Goal: Transaction & Acquisition: Purchase product/service

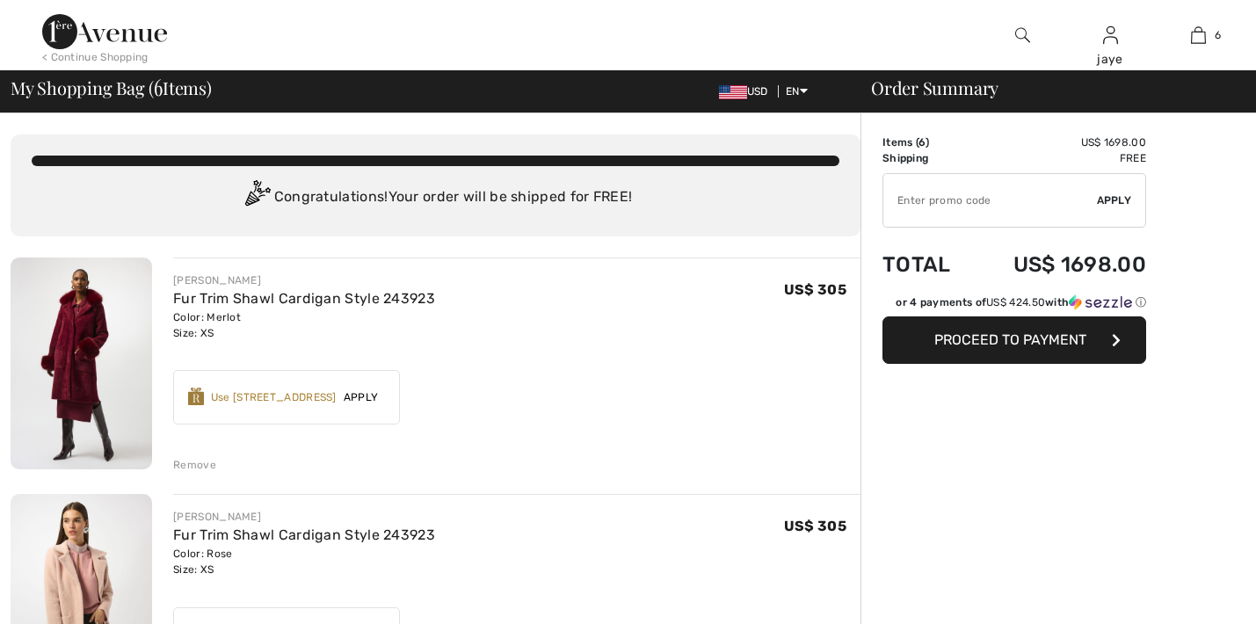
checkbox input "true"
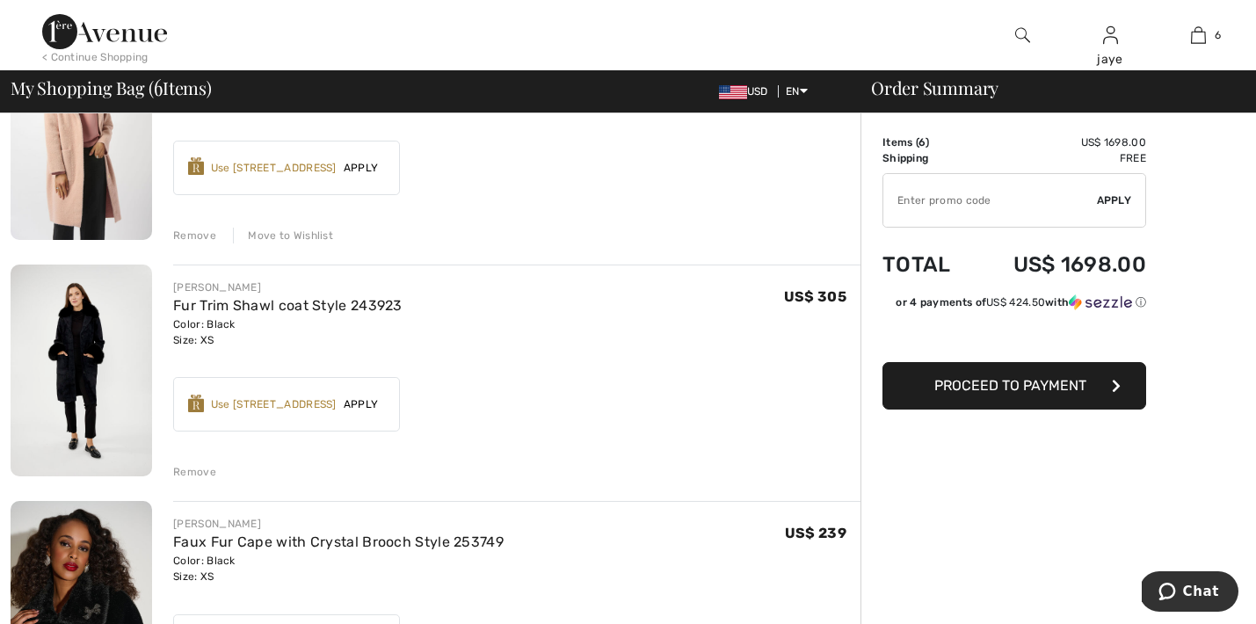
scroll to position [493, 0]
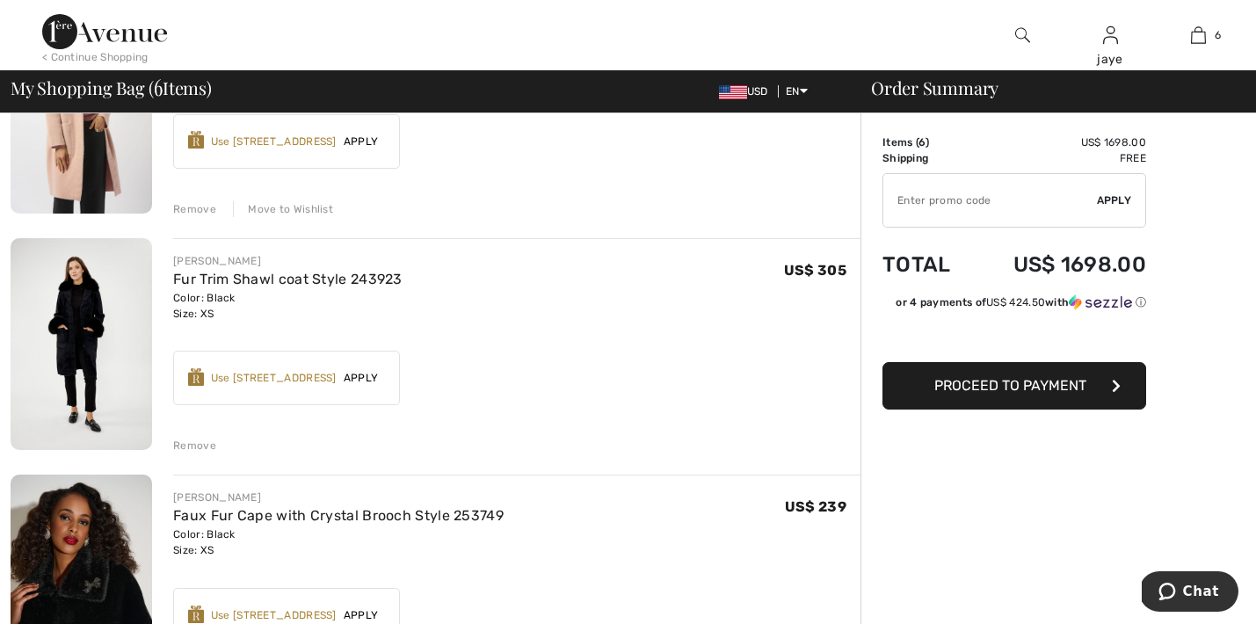
click at [373, 376] on span "Apply" at bounding box center [361, 378] width 49 height 16
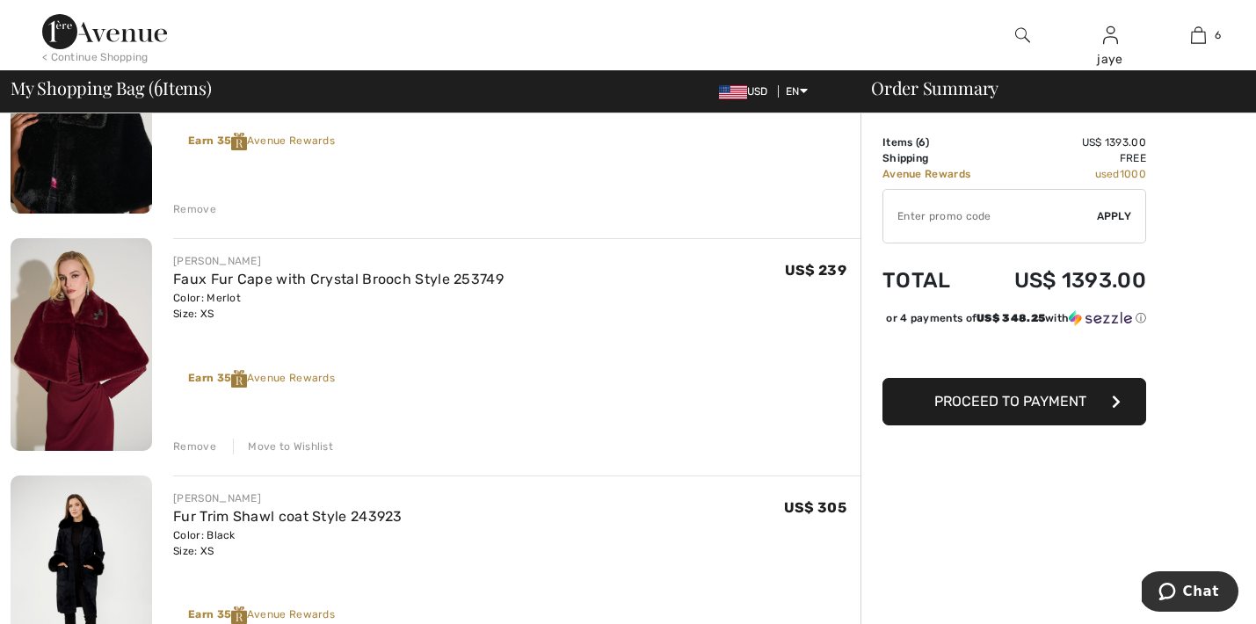
scroll to position [969, 0]
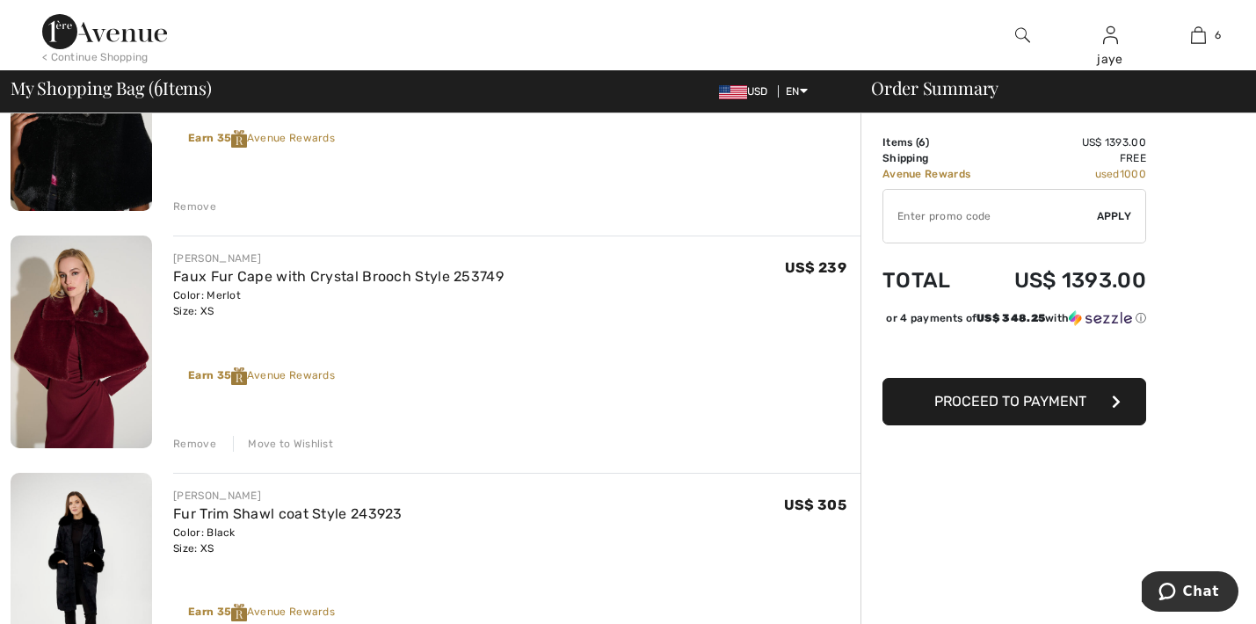
click at [298, 442] on div "Move to Wishlist" at bounding box center [283, 444] width 100 height 16
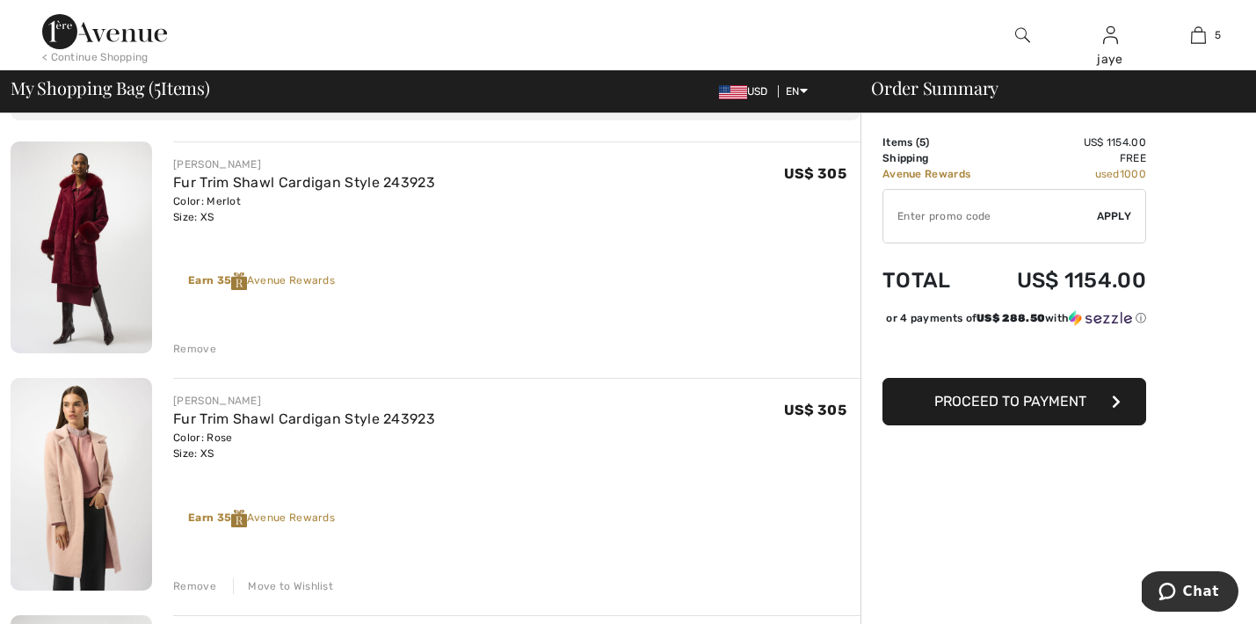
scroll to position [115, 0]
click at [208, 348] on div "Remove" at bounding box center [194, 350] width 43 height 16
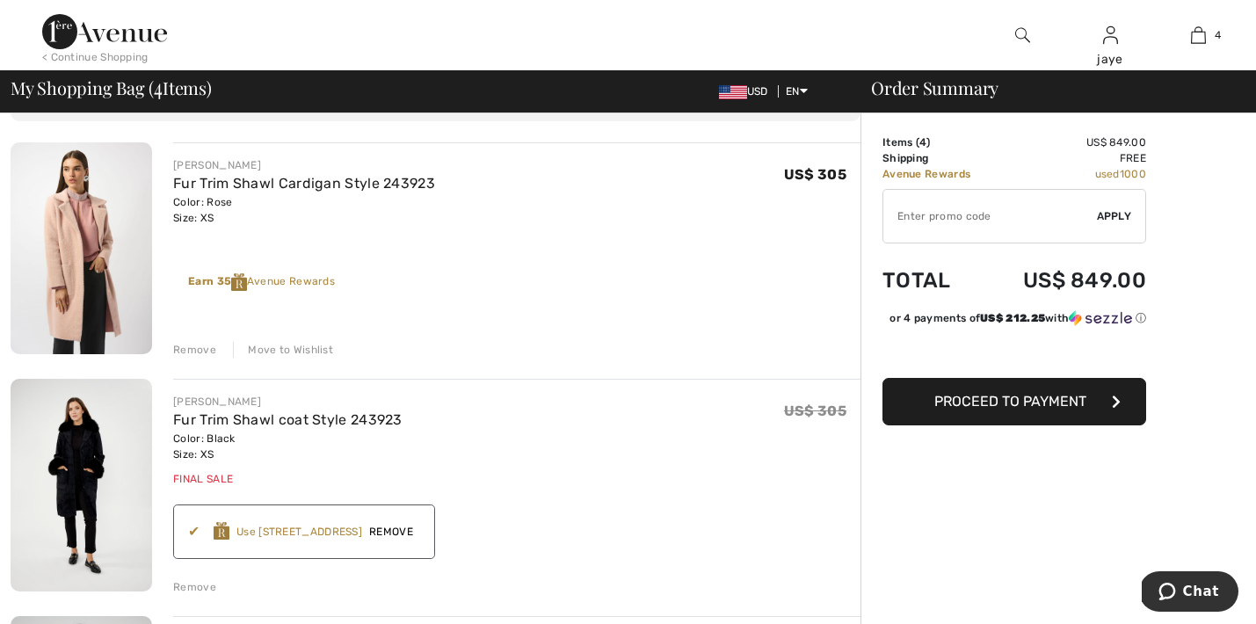
click at [263, 347] on div "Move to Wishlist" at bounding box center [283, 350] width 100 height 16
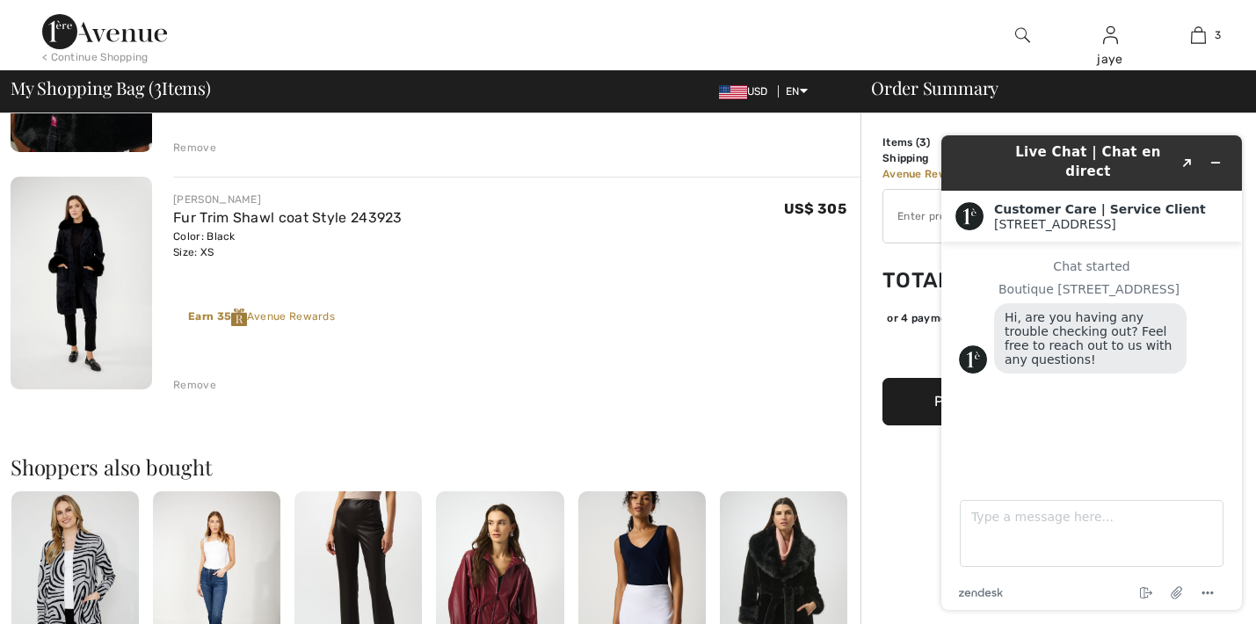
scroll to position [0, 0]
click at [1217, 156] on icon "Minimize widget" at bounding box center [1215, 162] width 12 height 12
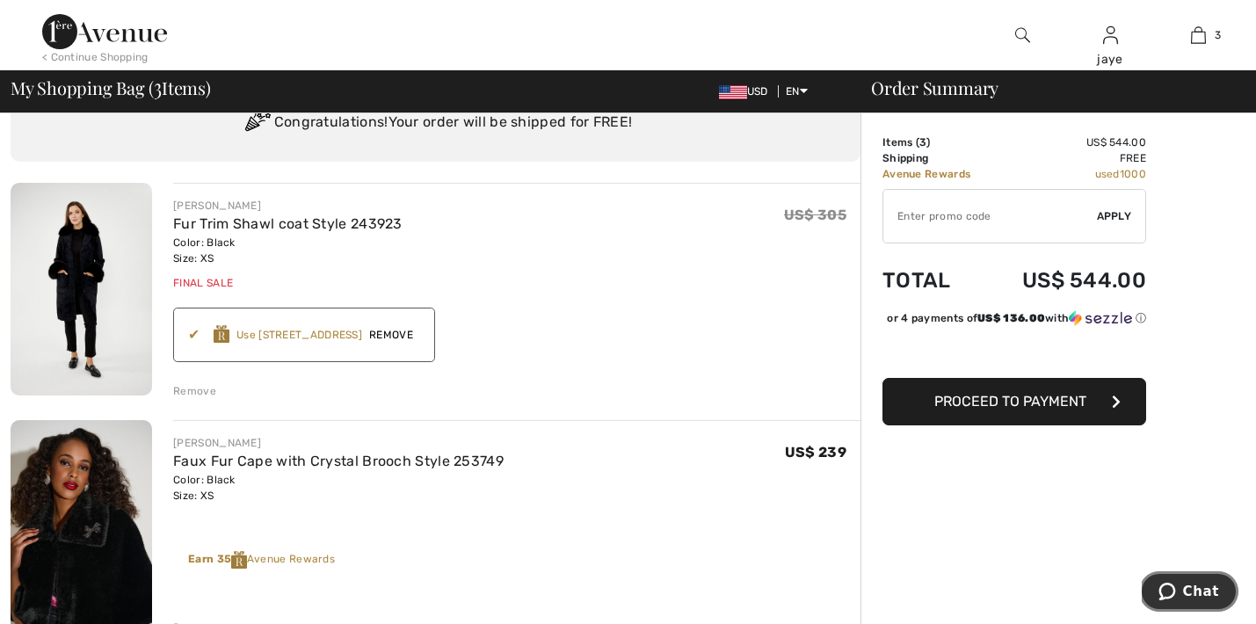
scroll to position [65, 0]
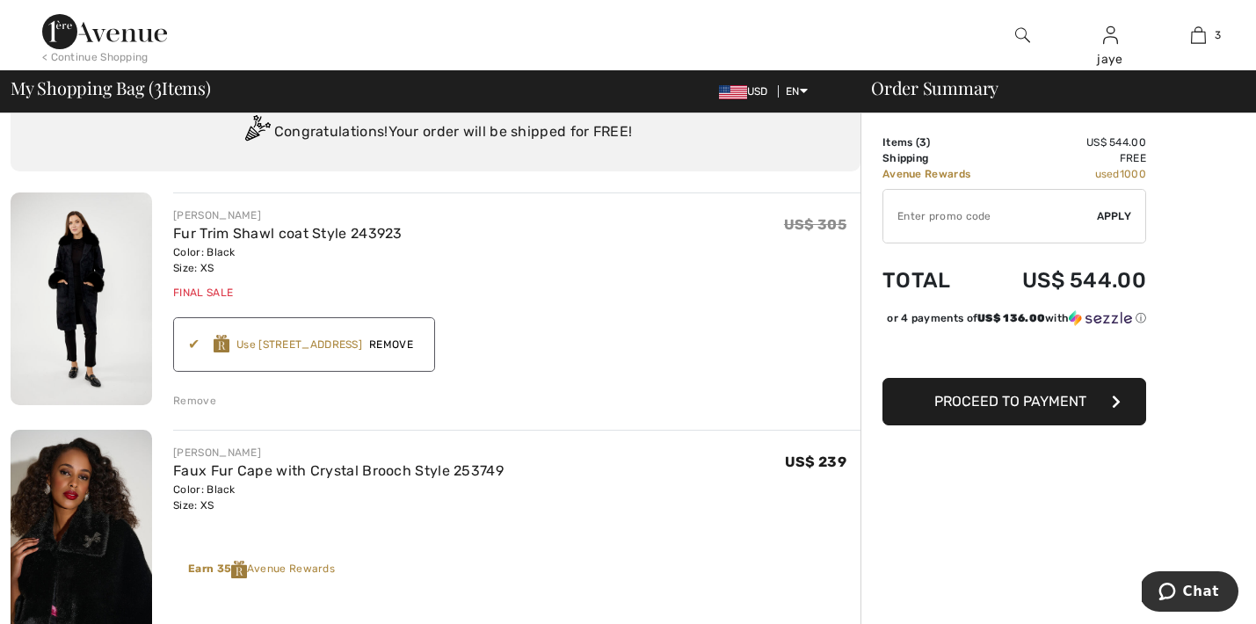
click at [1017, 32] on img at bounding box center [1022, 35] width 15 height 21
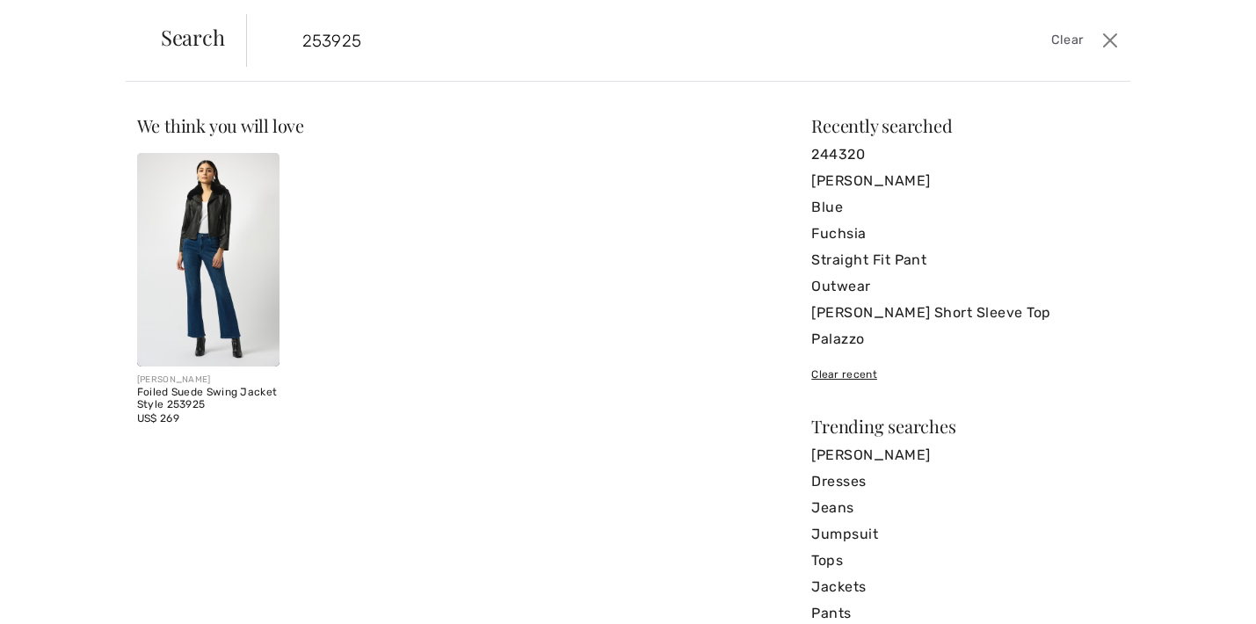
type input "253925"
click at [241, 260] on img at bounding box center [208, 260] width 142 height 214
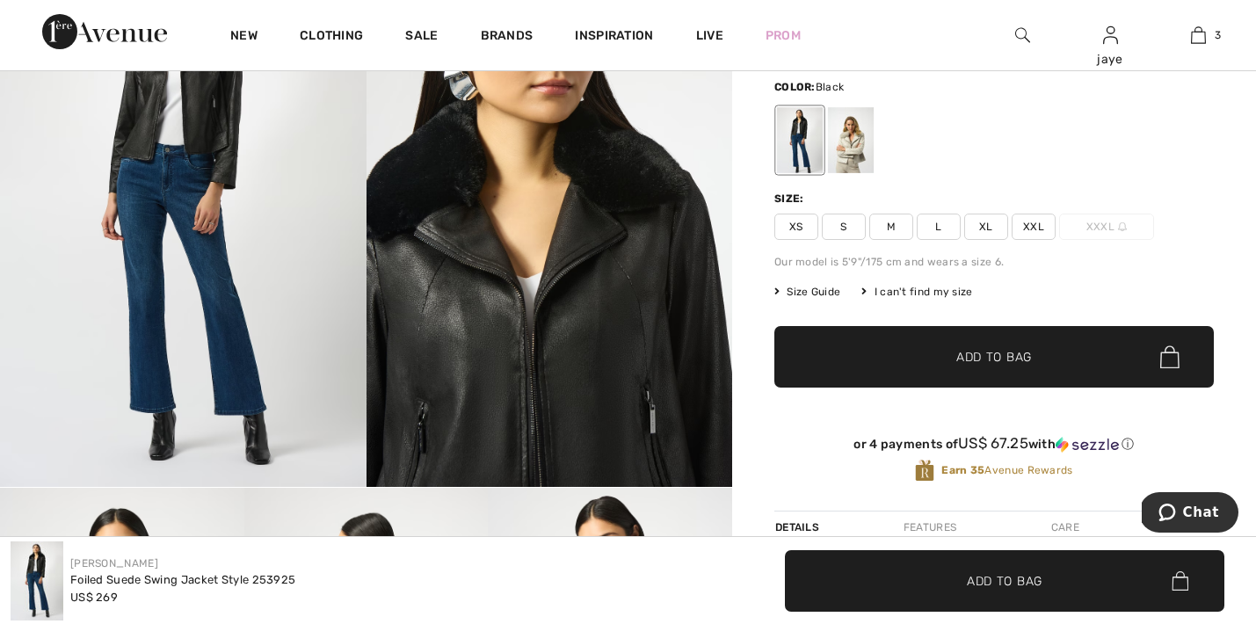
scroll to position [161, 0]
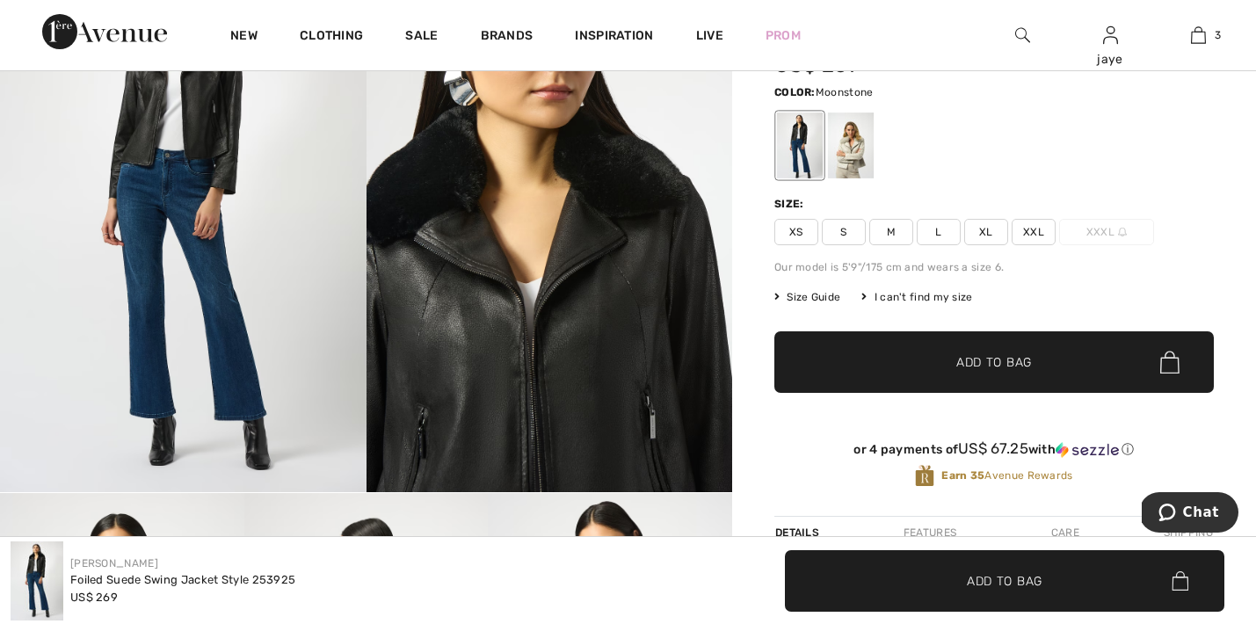
click at [847, 150] on div at bounding box center [851, 145] width 46 height 66
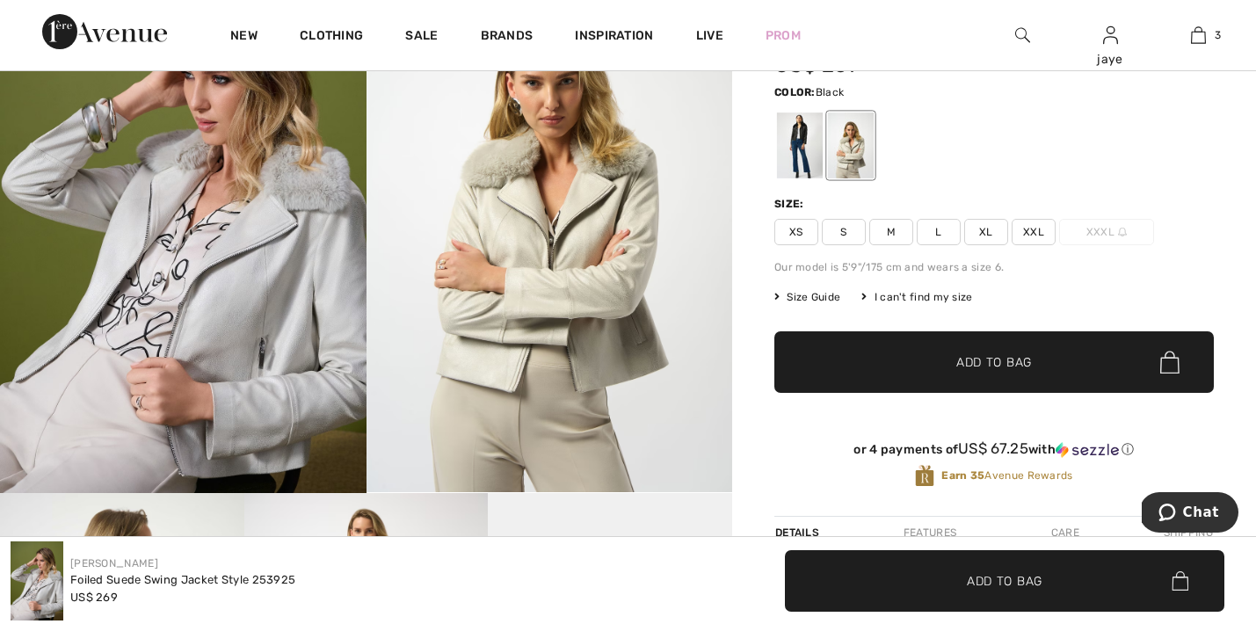
click at [801, 155] on div at bounding box center [800, 145] width 46 height 66
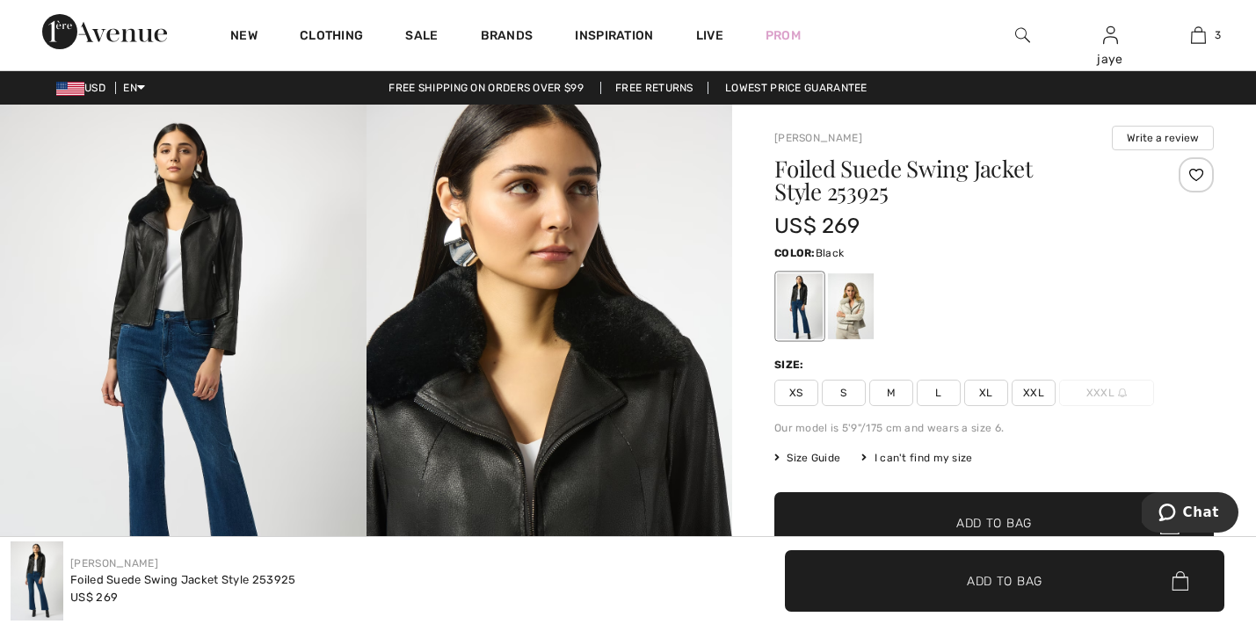
scroll to position [0, 0]
click at [852, 395] on span "S" at bounding box center [844, 393] width 44 height 26
click at [867, 519] on span "✔ Added to Bag Add to Bag" at bounding box center [993, 523] width 439 height 62
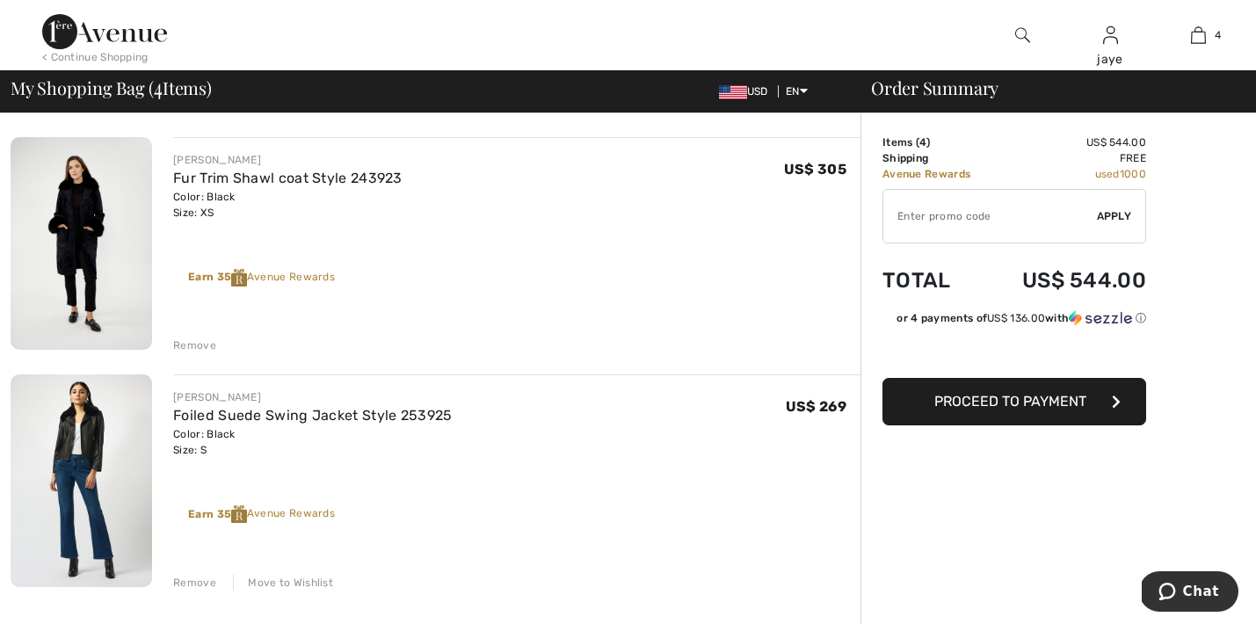
scroll to position [591, 0]
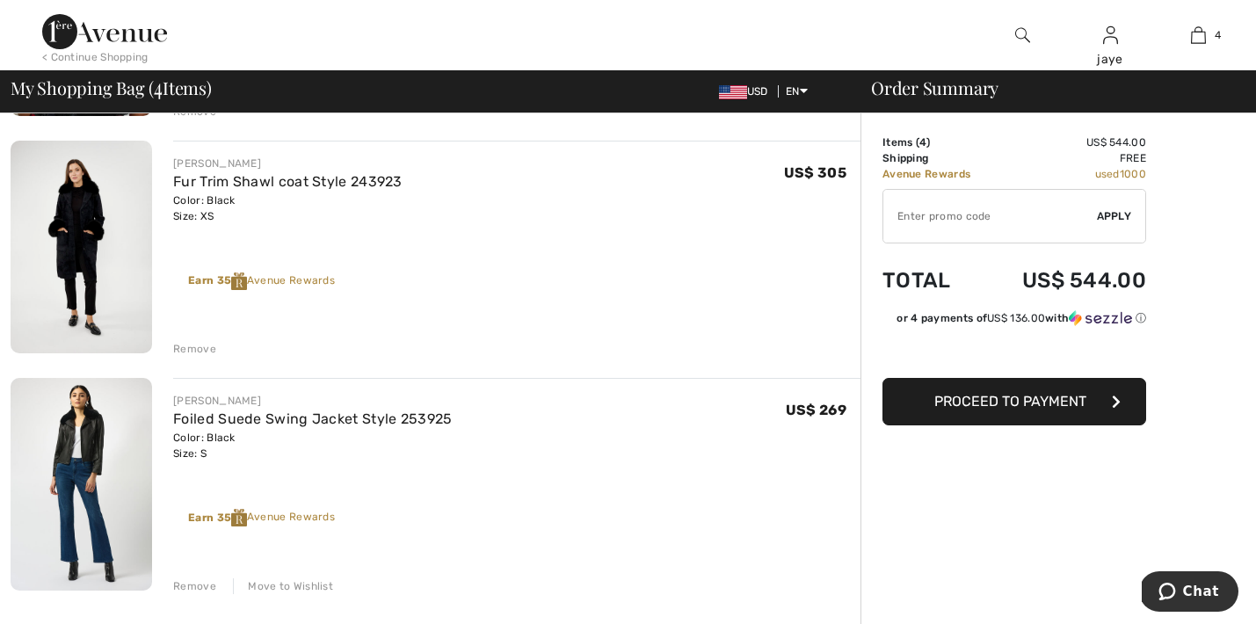
click at [1017, 33] on img at bounding box center [1022, 35] width 15 height 21
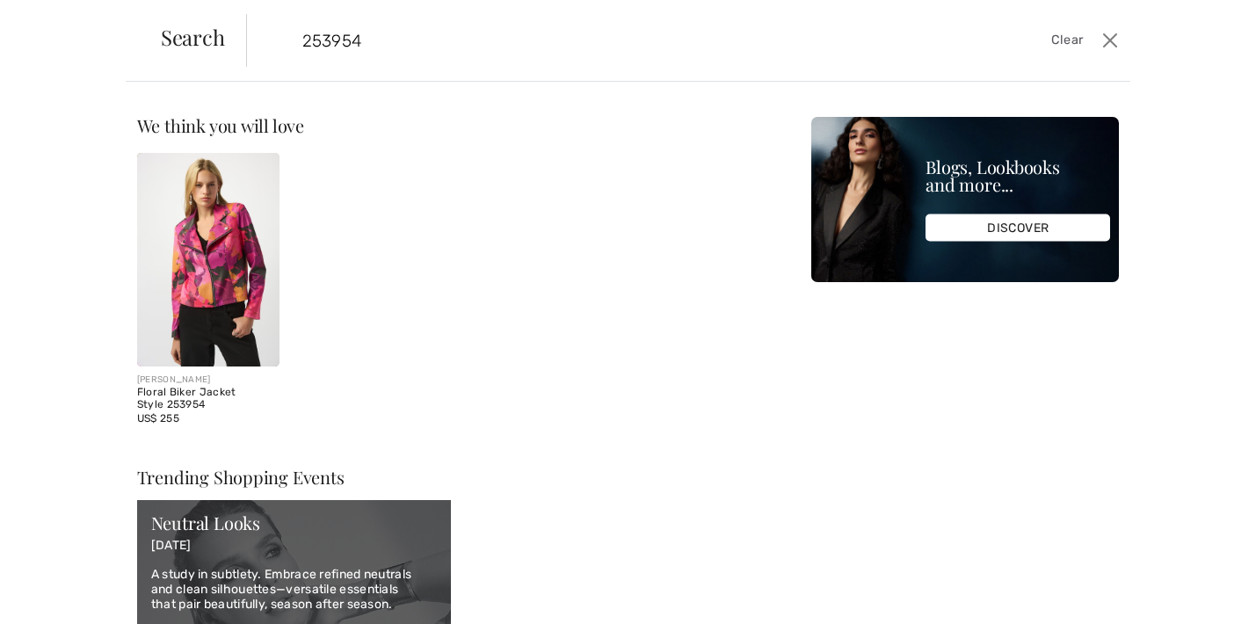
type input "253954"
click at [196, 270] on img at bounding box center [208, 260] width 142 height 214
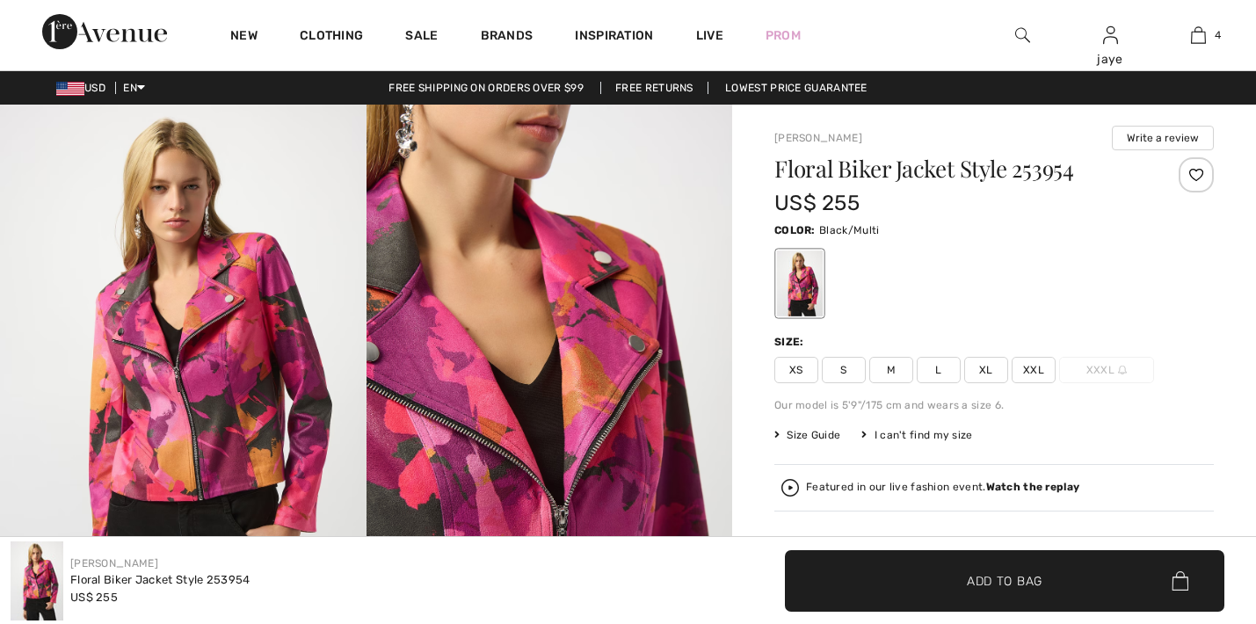
click at [845, 379] on span "S" at bounding box center [844, 370] width 44 height 26
checkbox input "true"
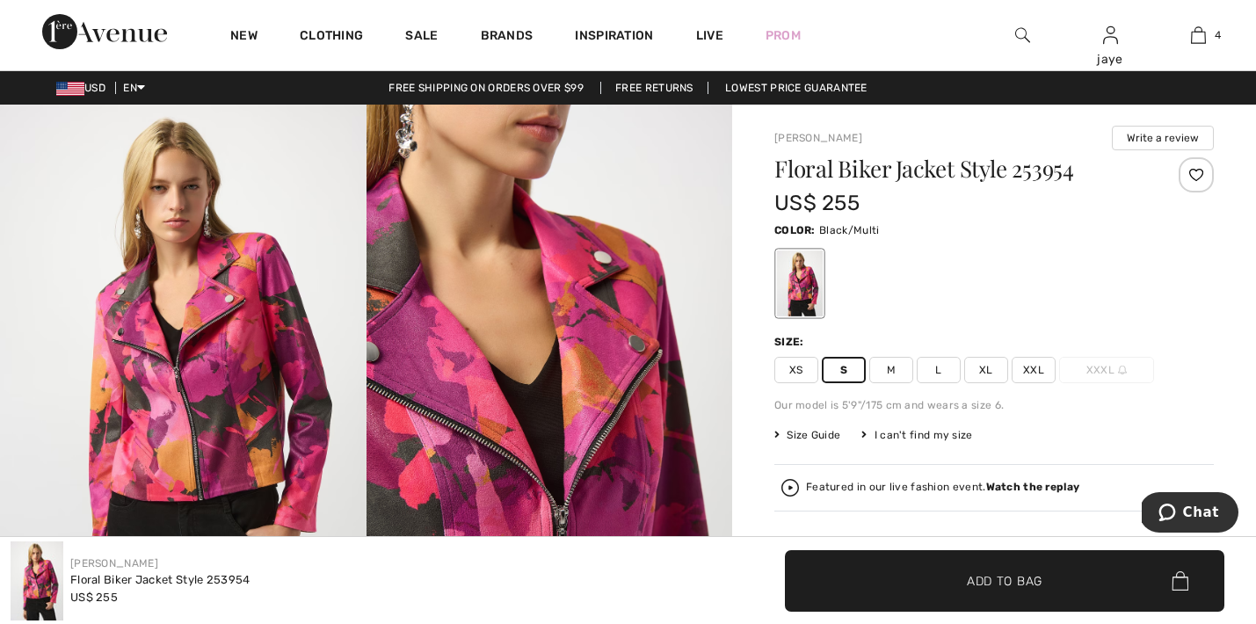
click at [852, 576] on span "✔ Added to Bag Add to Bag" at bounding box center [1004, 581] width 439 height 62
